Goal: Information Seeking & Learning: Learn about a topic

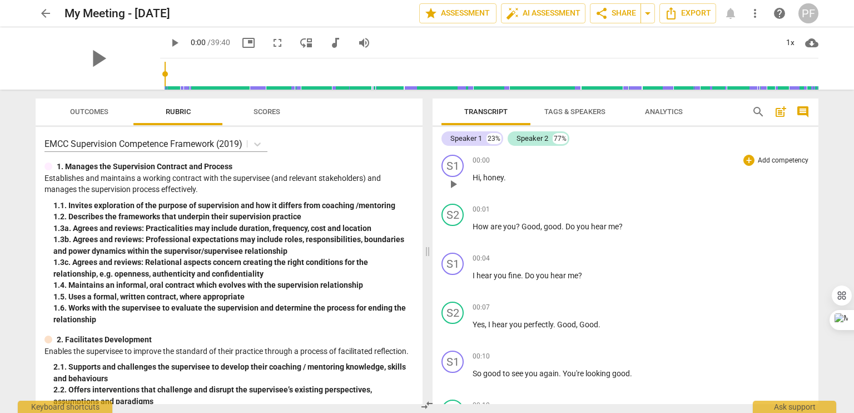
click at [496, 179] on span "honey" at bounding box center [493, 177] width 21 height 9
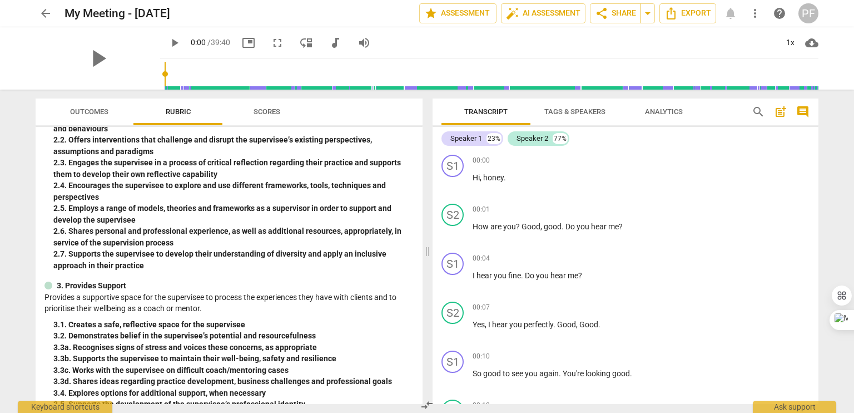
scroll to position [58, 0]
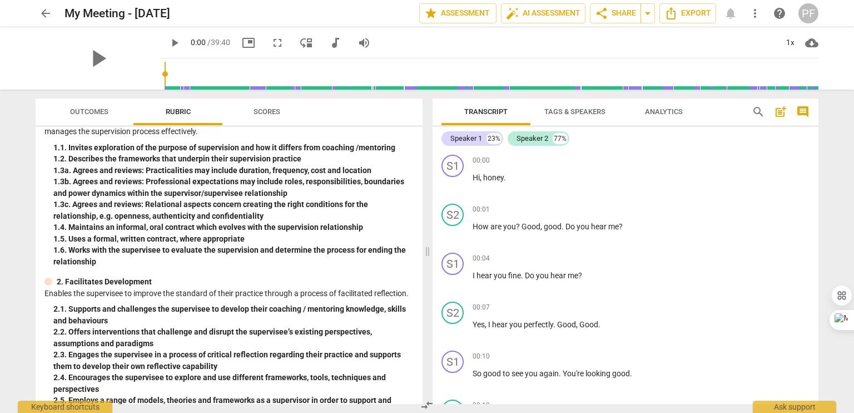
click at [258, 114] on span "Scores" at bounding box center [267, 111] width 27 height 8
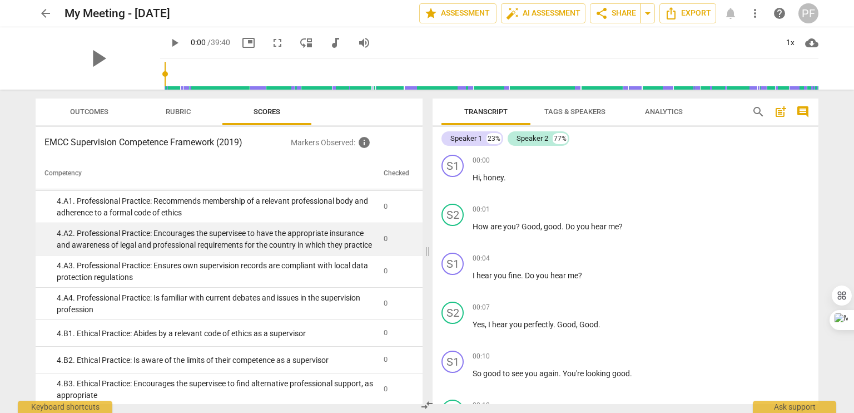
scroll to position [772, 0]
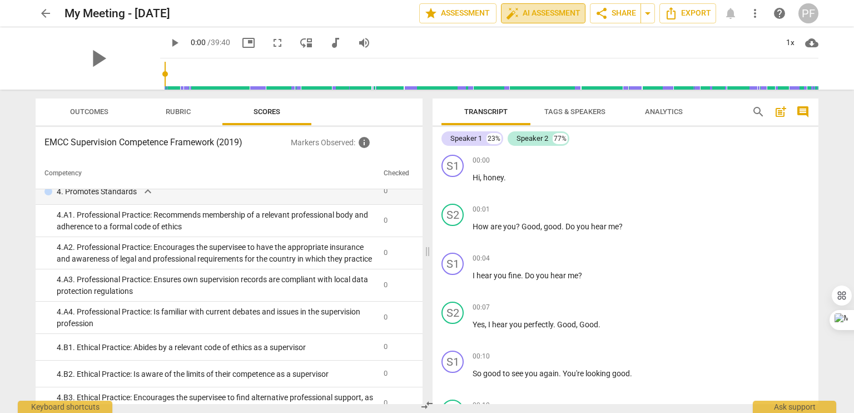
click at [525, 13] on span "auto_fix_high AI Assessment" at bounding box center [543, 13] width 75 height 13
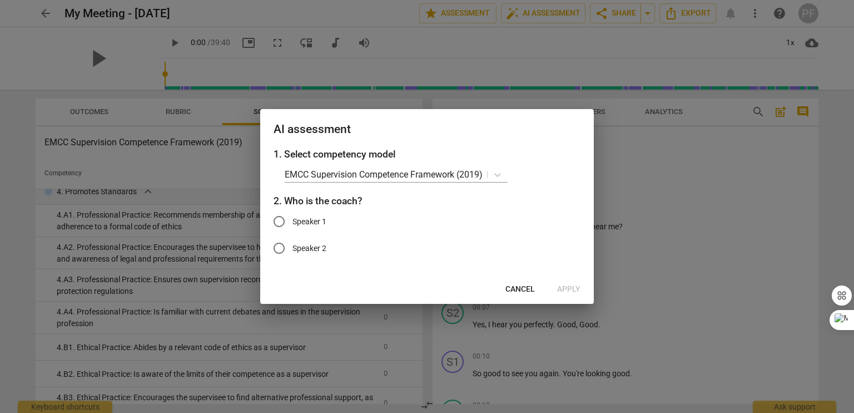
click at [301, 221] on span "Speaker 1" at bounding box center [310, 222] width 34 height 12
click at [293, 221] on input "Speaker 1" at bounding box center [279, 221] width 27 height 27
radio input "true"
click at [514, 286] on span "Cancel" at bounding box center [520, 289] width 29 height 11
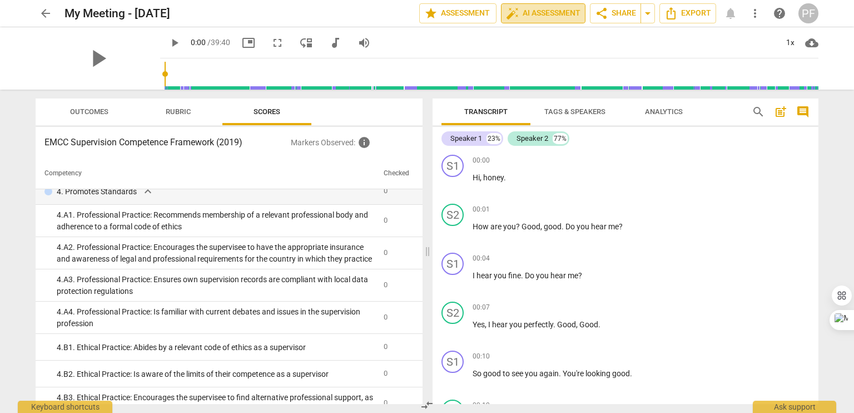
click at [537, 12] on span "auto_fix_high AI Assessment" at bounding box center [543, 13] width 75 height 13
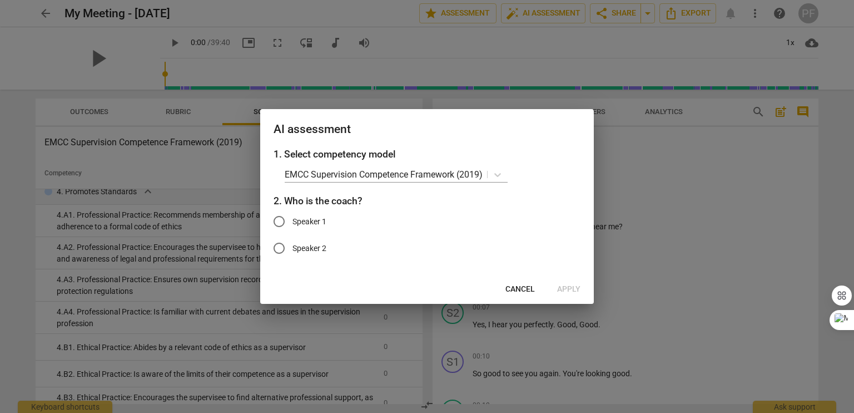
click at [320, 223] on span "Speaker 1" at bounding box center [310, 222] width 34 height 12
click at [293, 223] on input "Speaker 1" at bounding box center [279, 221] width 27 height 27
radio input "true"
click at [565, 290] on span "Apply" at bounding box center [568, 289] width 23 height 11
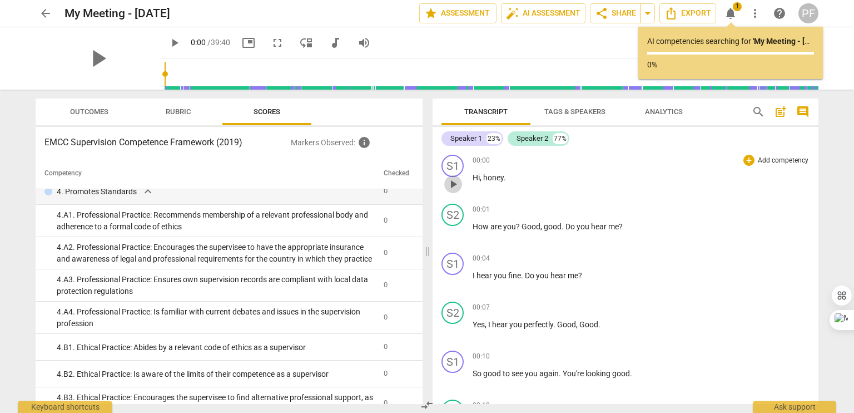
click at [453, 184] on span "play_arrow" at bounding box center [453, 183] width 13 height 13
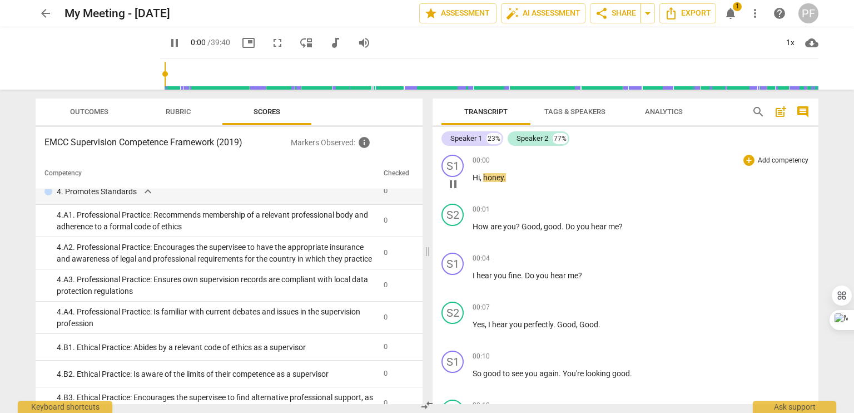
click at [453, 184] on span "pause" at bounding box center [453, 183] width 13 height 13
type input "1"
click at [530, 17] on span "auto_fix_high AI Assessment" at bounding box center [543, 13] width 75 height 13
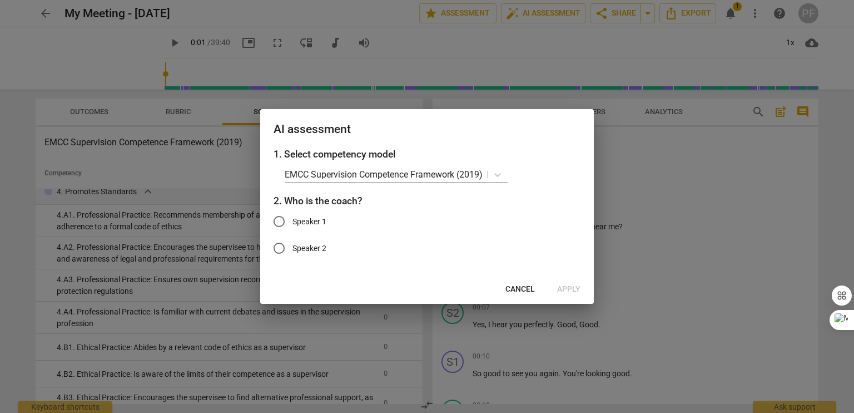
click at [316, 223] on span "Speaker 1" at bounding box center [310, 222] width 34 height 12
click at [293, 223] on input "Speaker 1" at bounding box center [279, 221] width 27 height 27
radio input "true"
click at [564, 288] on span "Apply" at bounding box center [568, 289] width 23 height 11
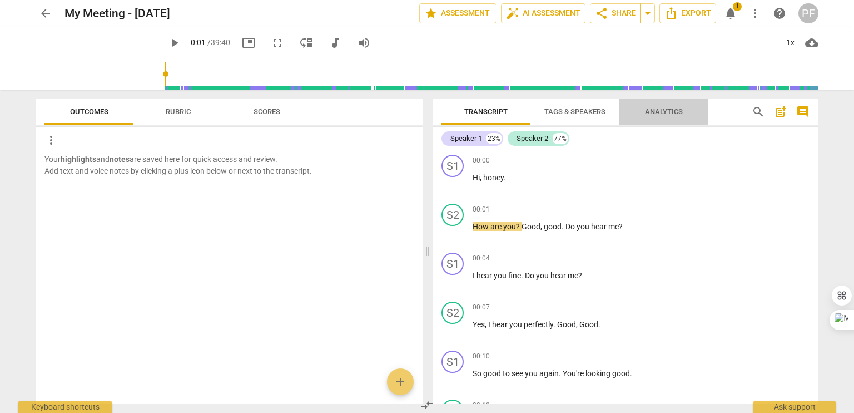
click at [651, 114] on span "Analytics" at bounding box center [664, 111] width 38 height 8
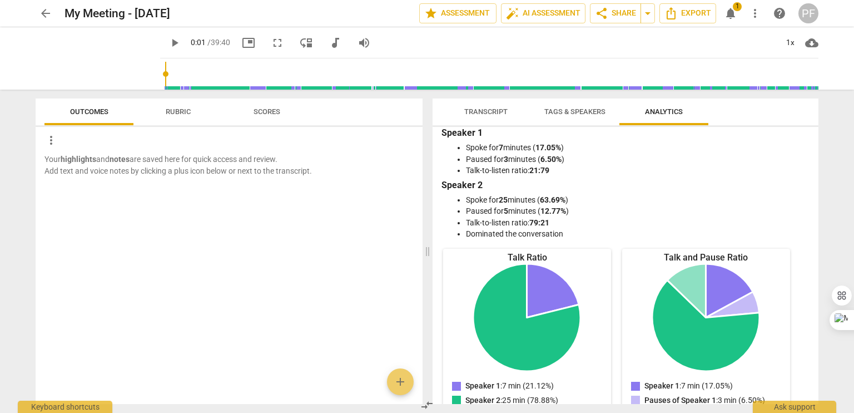
scroll to position [0, 0]
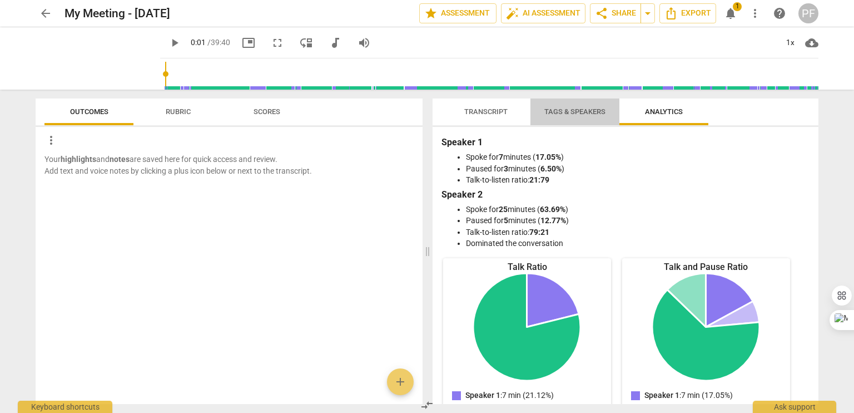
click at [552, 112] on span "Tags & Speakers" at bounding box center [575, 111] width 61 height 8
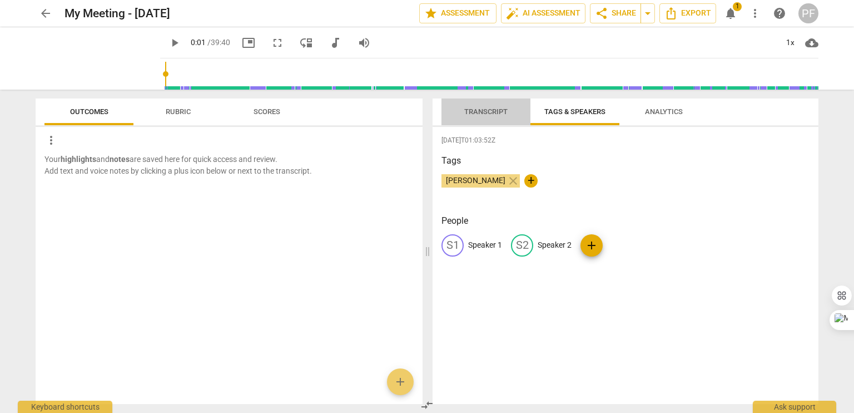
click at [480, 115] on span "Transcript" at bounding box center [486, 111] width 43 height 8
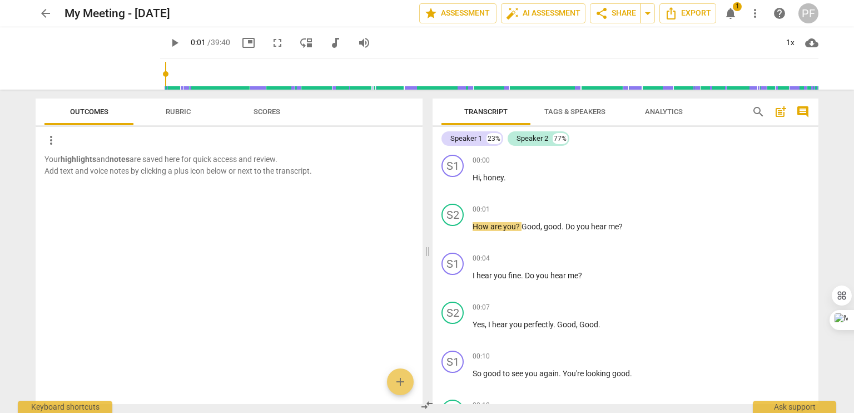
click at [737, 6] on span "1" at bounding box center [737, 6] width 9 height 9
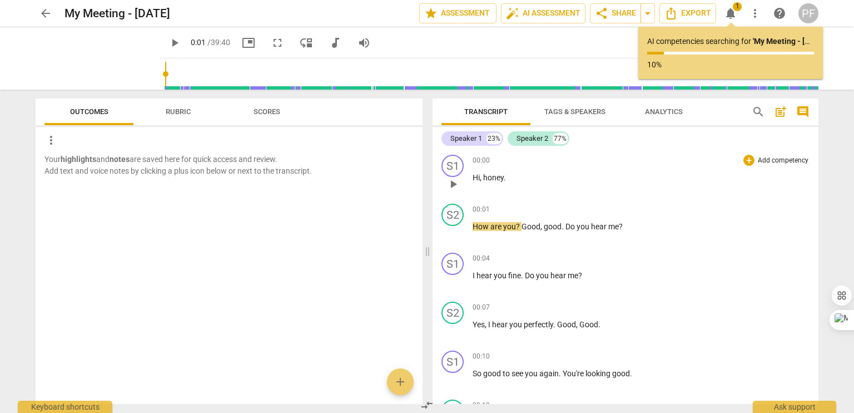
click at [506, 180] on p "Hi , honey ." at bounding box center [641, 178] width 337 height 12
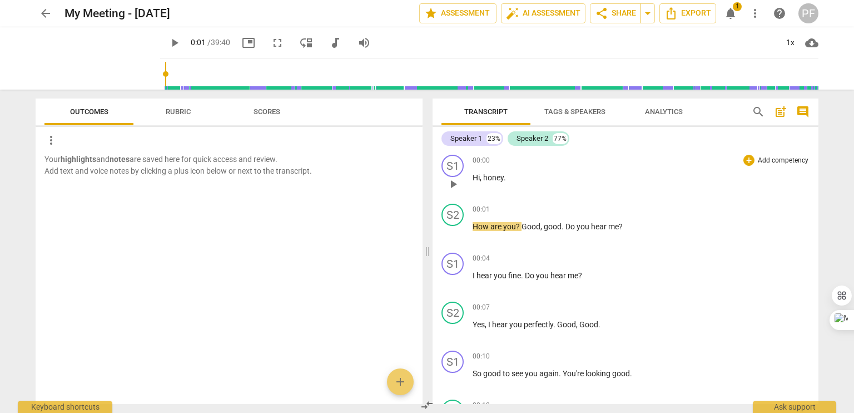
click at [487, 177] on span "honey" at bounding box center [493, 177] width 21 height 9
drag, startPoint x: 481, startPoint y: 180, endPoint x: 521, endPoint y: 176, distance: 39.7
click at [521, 176] on p "Hi , honey ." at bounding box center [641, 178] width 337 height 12
click at [514, 202] on div "S2 play_arrow pause 00:01 + Add competency keyboard_arrow_right How are you ? G…" at bounding box center [626, 223] width 386 height 49
click at [536, 17] on span "auto_fix_high AI Assessment" at bounding box center [543, 13] width 75 height 13
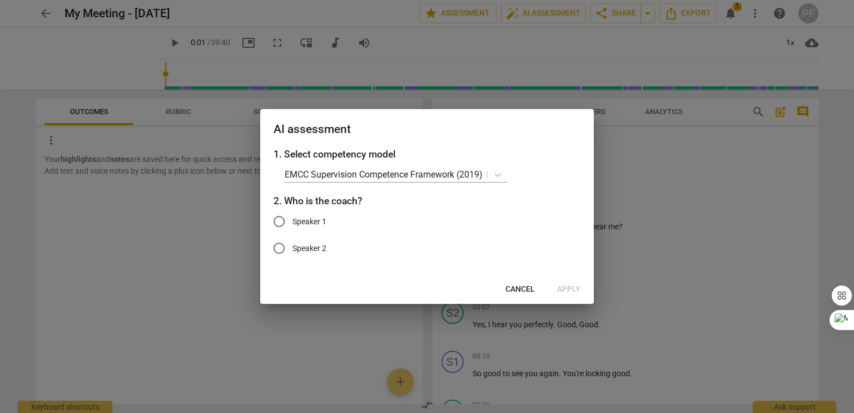
click at [531, 286] on span "Cancel" at bounding box center [520, 289] width 29 height 11
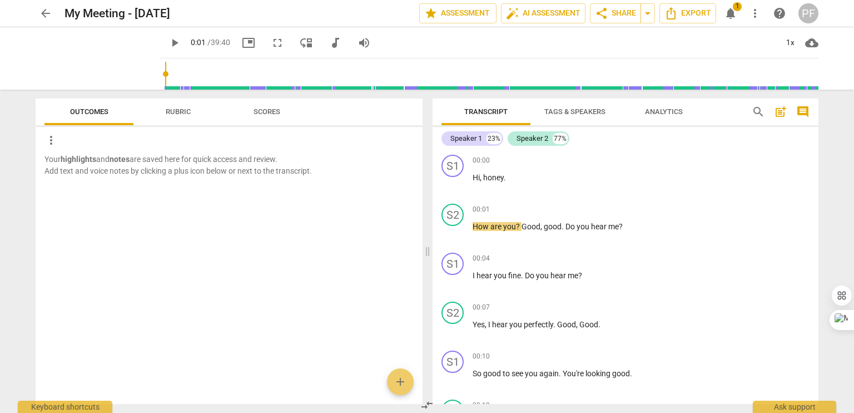
click at [734, 6] on span "1" at bounding box center [737, 6] width 9 height 9
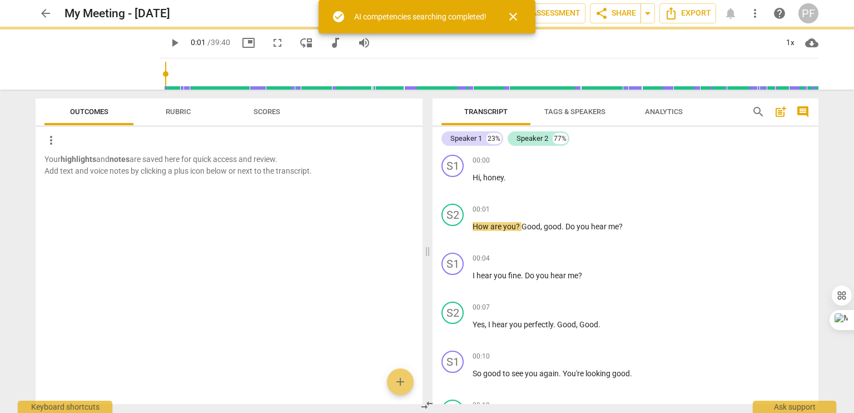
type input "1"
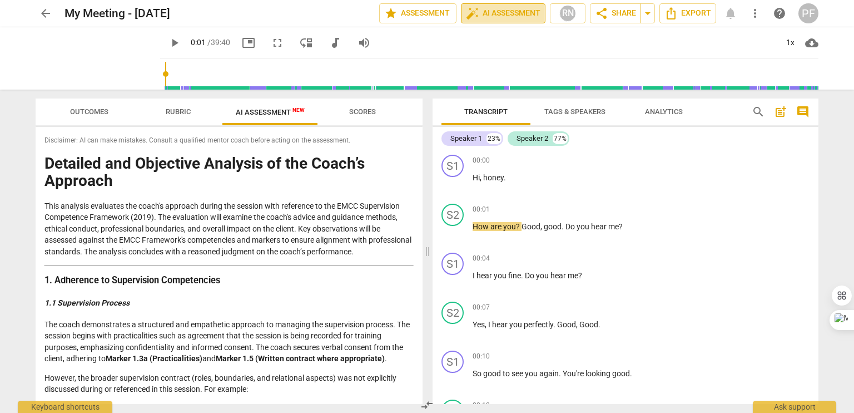
click at [521, 20] on button "auto_fix_high AI Assessment" at bounding box center [503, 13] width 85 height 20
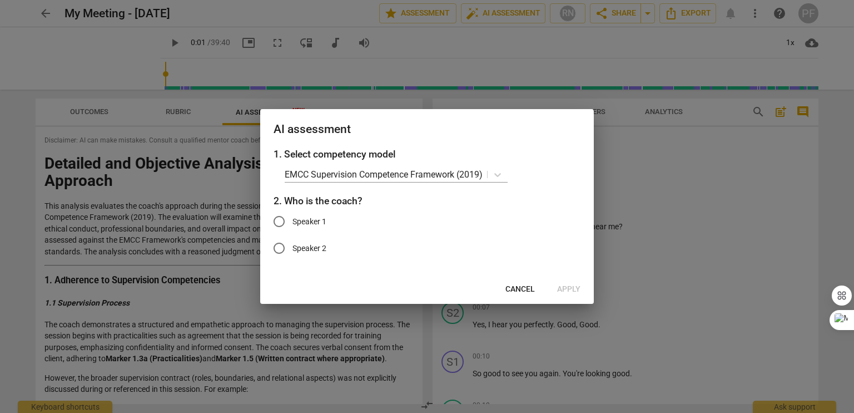
click at [518, 291] on span "Cancel" at bounding box center [520, 289] width 29 height 11
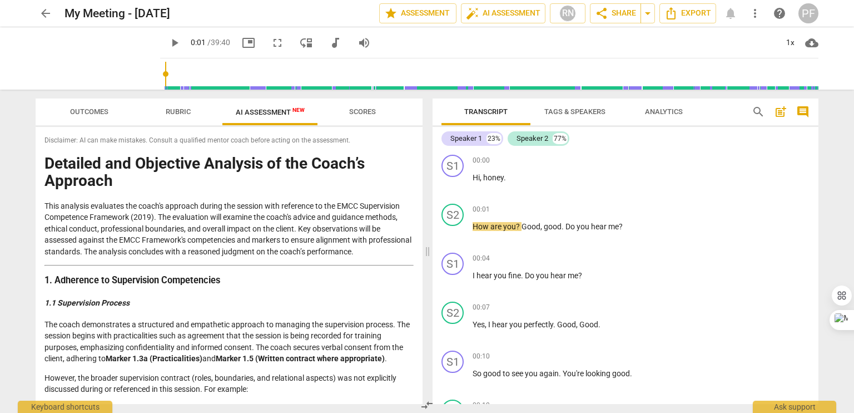
click at [724, 15] on div "arrow_back My Meeting - [DATE] edit star Assessment auto_fix_high AI Assessment…" at bounding box center [427, 13] width 783 height 20
click at [734, 16] on div "arrow_back My Meeting - [DATE] edit star Assessment auto_fix_high AI Assessment…" at bounding box center [427, 13] width 783 height 20
click at [753, 16] on span "more_vert" at bounding box center [755, 13] width 13 height 13
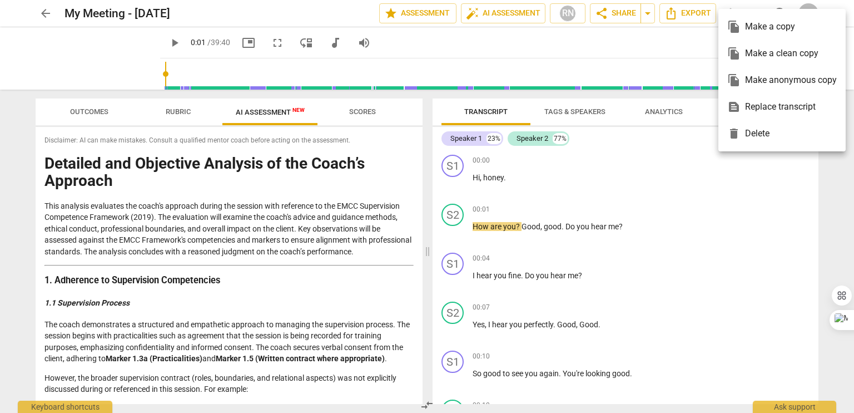
click at [681, 18] on div at bounding box center [427, 206] width 854 height 413
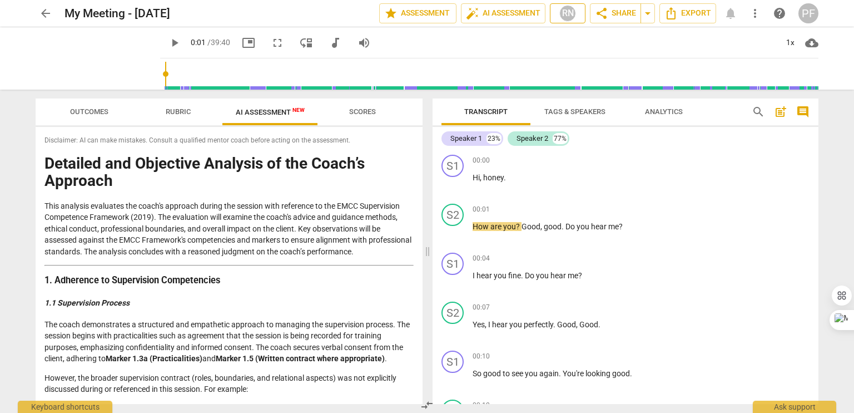
click at [571, 17] on div "RN" at bounding box center [568, 13] width 17 height 17
click at [475, 34] on div at bounding box center [427, 206] width 854 height 413
click at [428, 15] on span "star Assessment" at bounding box center [417, 13] width 67 height 13
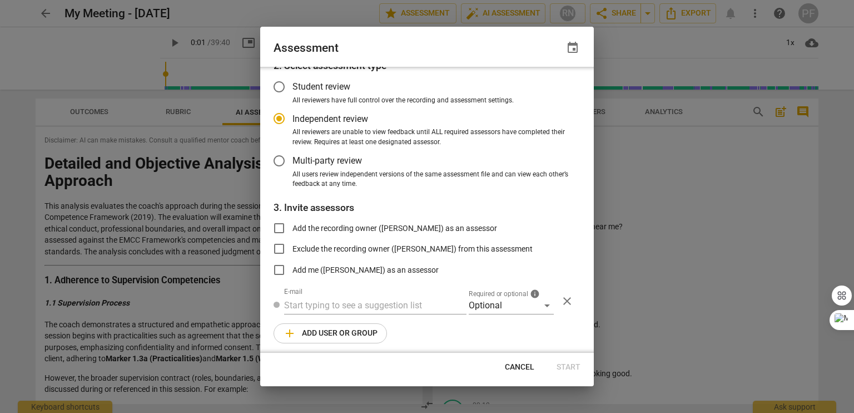
scroll to position [58, 0]
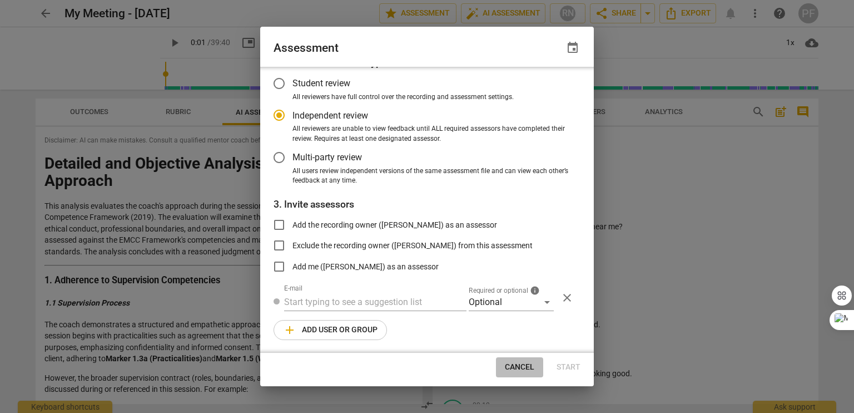
click at [525, 373] on button "Cancel" at bounding box center [519, 367] width 47 height 20
radio input "false"
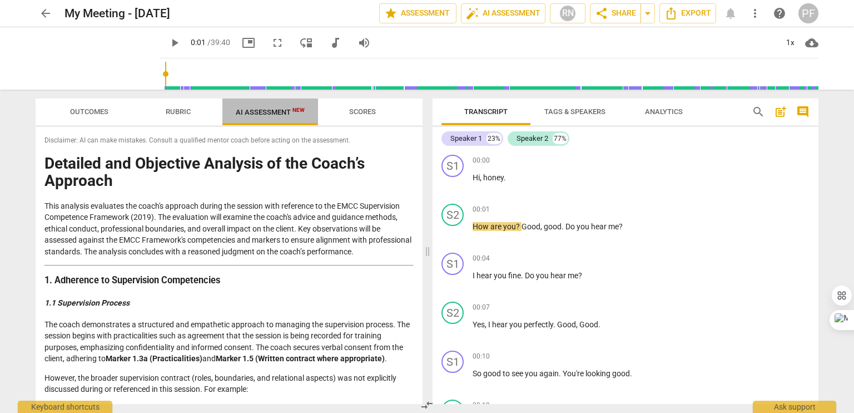
click at [236, 113] on span "AI Assessment New" at bounding box center [270, 112] width 69 height 8
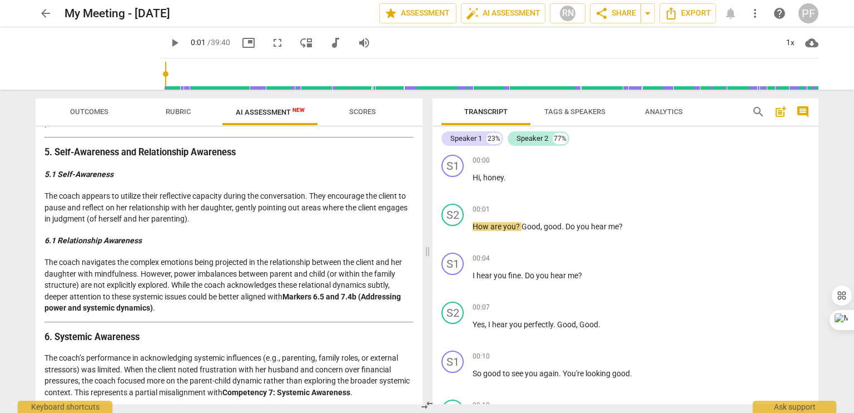
scroll to position [1175, 0]
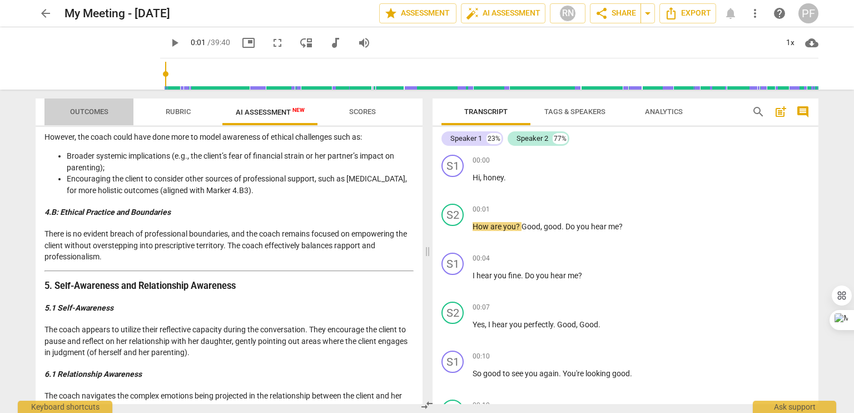
click at [86, 114] on span "Outcomes" at bounding box center [89, 111] width 38 height 8
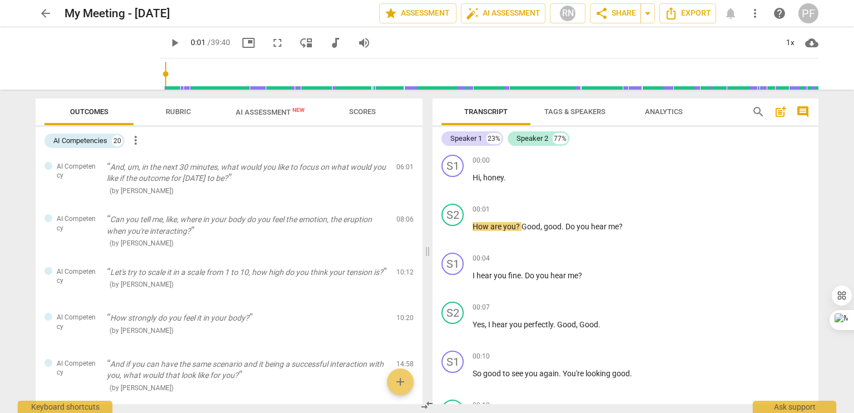
scroll to position [22, 0]
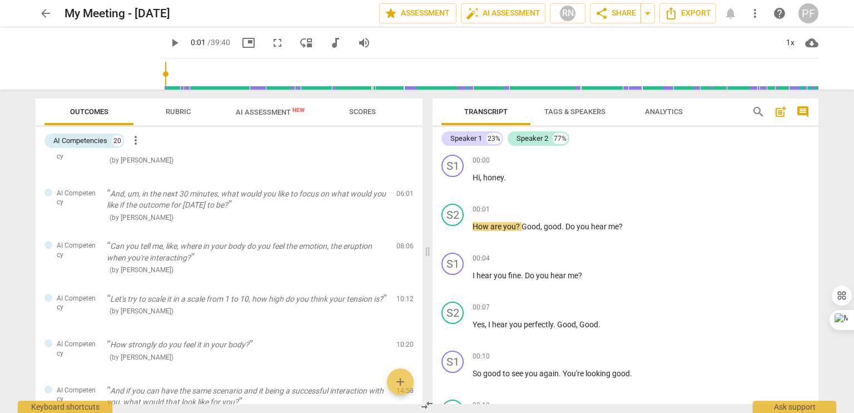
click at [274, 111] on span "AI Assessment New" at bounding box center [270, 112] width 69 height 8
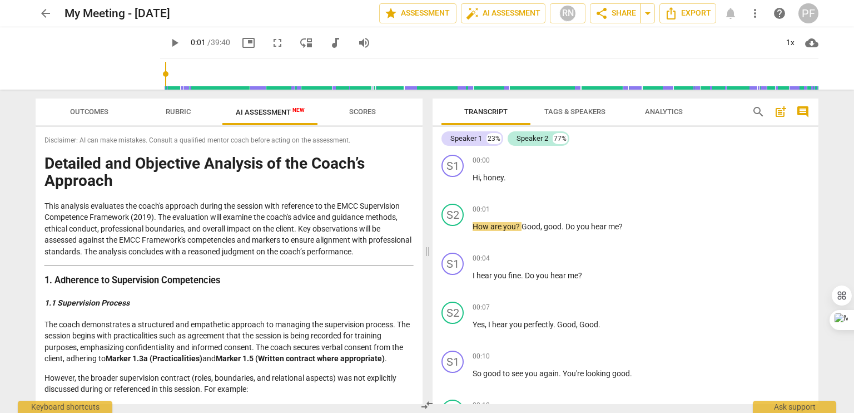
click at [365, 110] on span "Scores" at bounding box center [362, 111] width 27 height 8
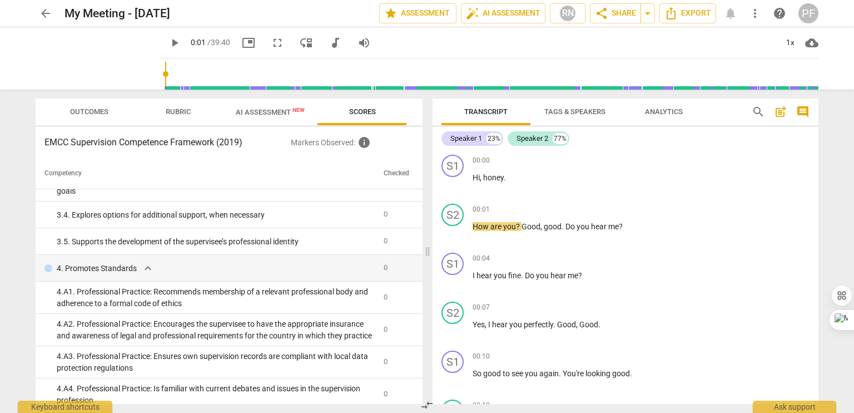
scroll to position [661, 0]
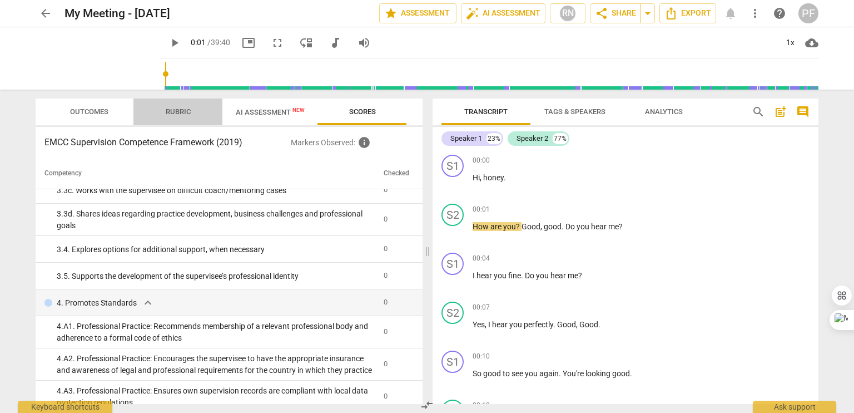
click at [186, 113] on span "Rubric" at bounding box center [178, 111] width 25 height 8
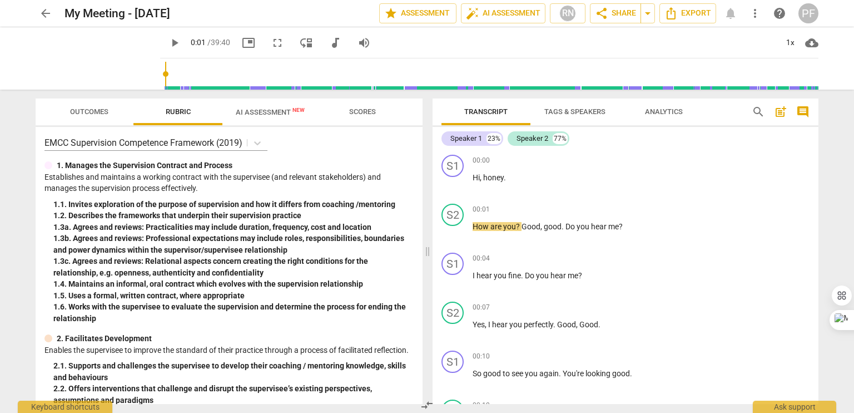
scroll to position [0, 0]
click at [85, 105] on span "Outcomes" at bounding box center [89, 112] width 65 height 15
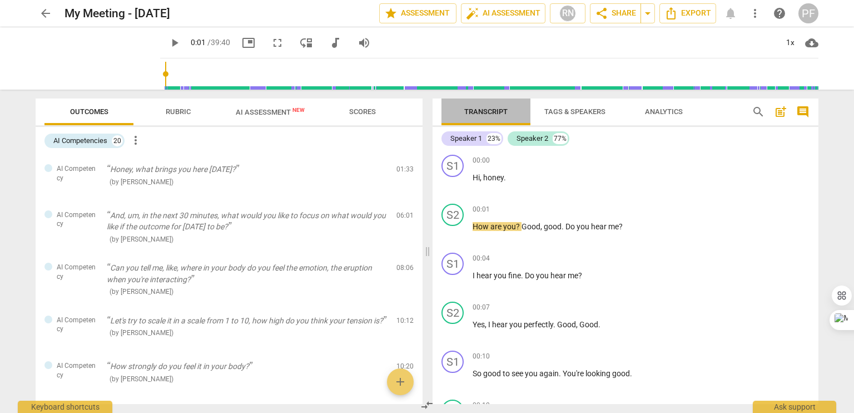
click at [481, 120] on button "Transcript" at bounding box center [486, 111] width 89 height 27
click at [571, 108] on span "Tags & Speakers" at bounding box center [575, 111] width 61 height 8
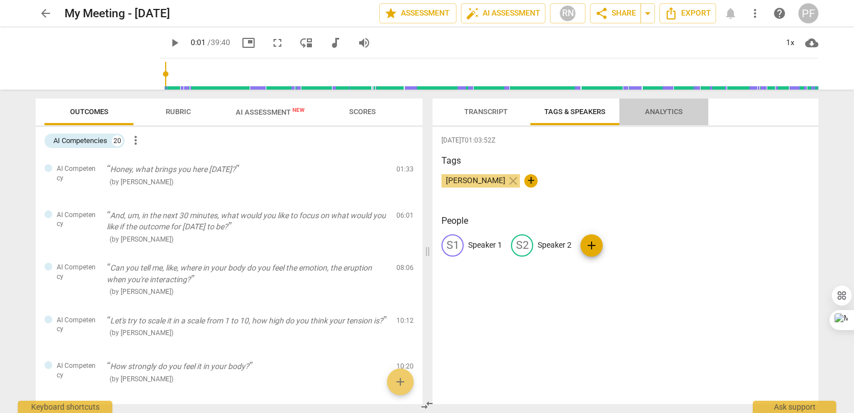
click at [644, 110] on span "Analytics" at bounding box center [664, 112] width 65 height 15
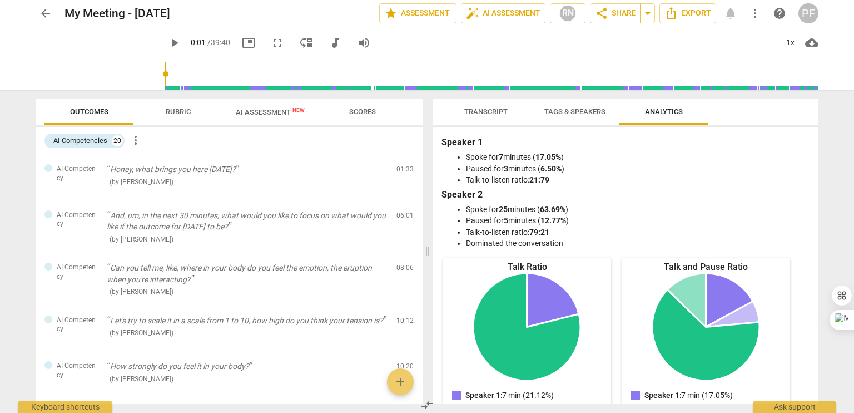
click at [177, 102] on button "Rubric" at bounding box center [178, 111] width 89 height 27
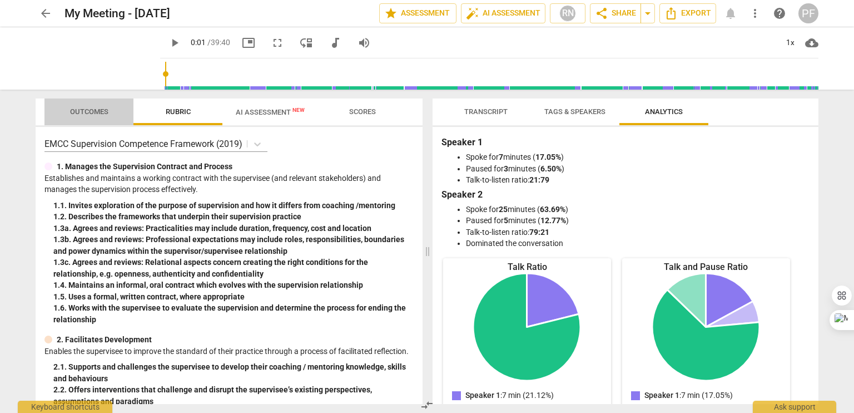
click at [92, 105] on span "Outcomes" at bounding box center [89, 112] width 65 height 15
